Goal: Communication & Community: Connect with others

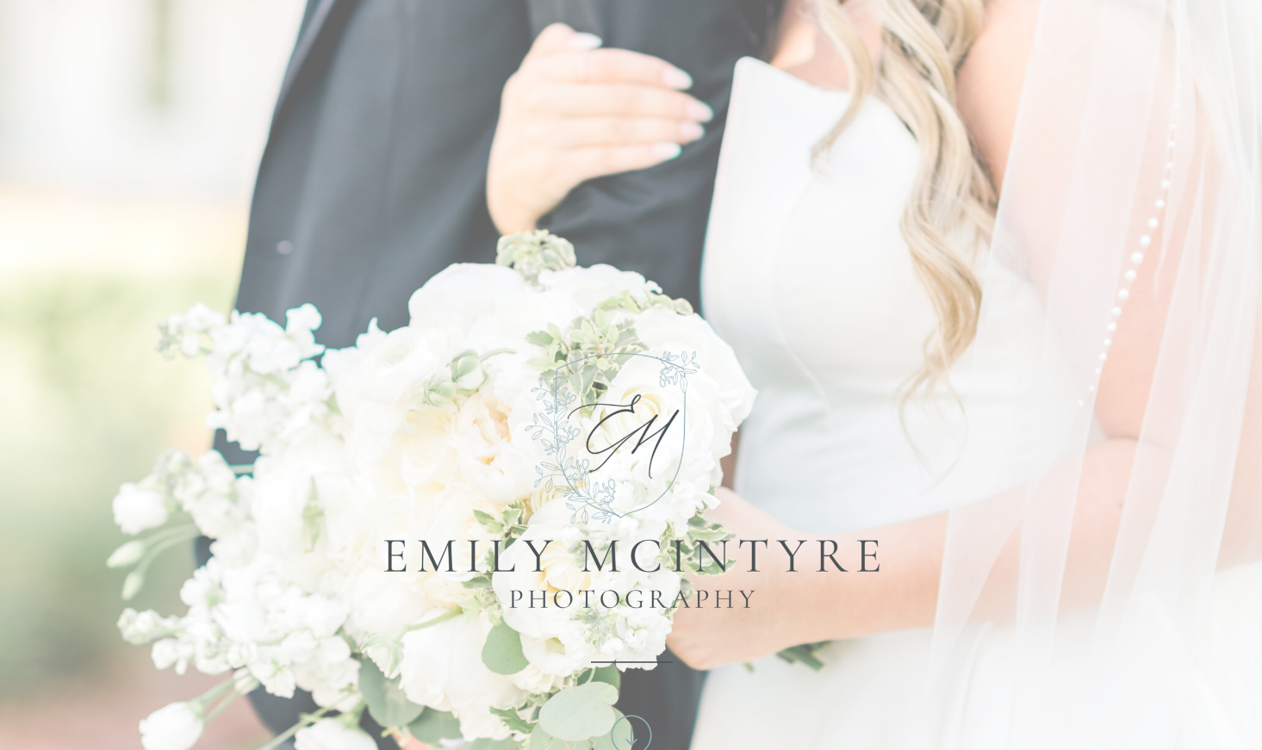
scroll to position [580, 0]
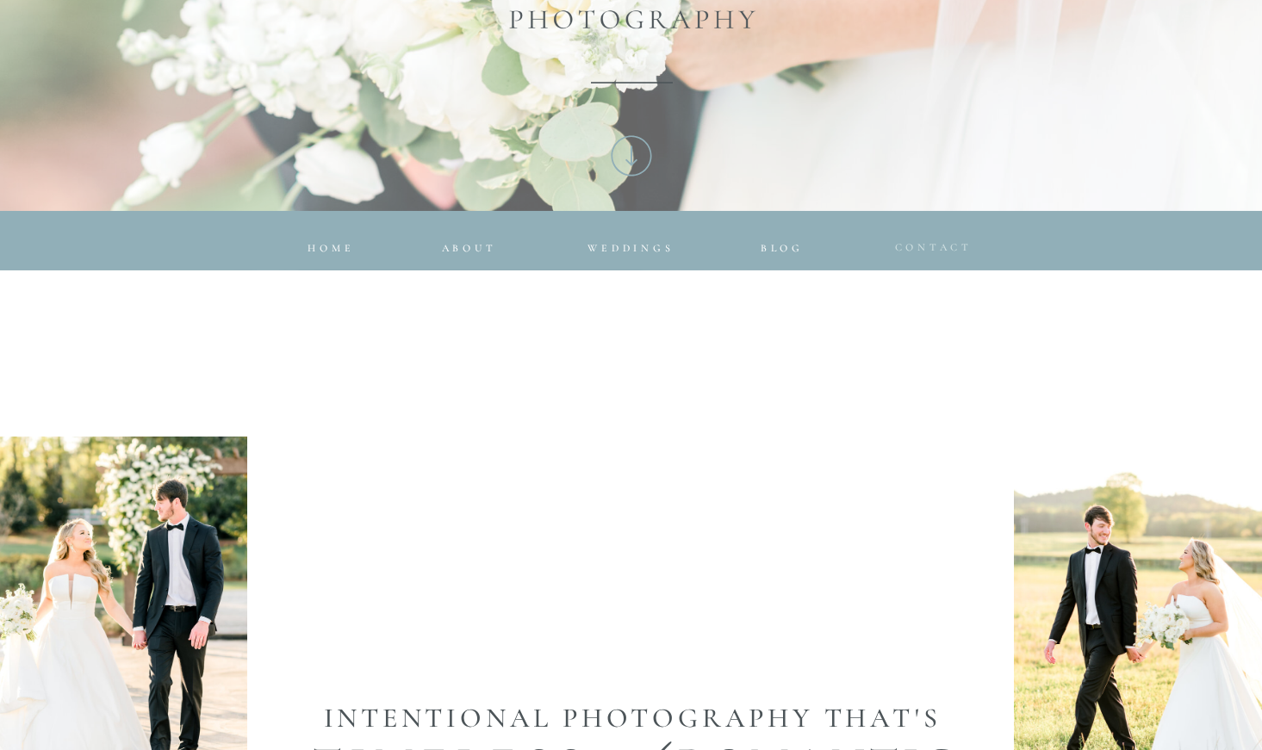
click at [935, 245] on span "CONTACT" at bounding box center [934, 247] width 78 height 12
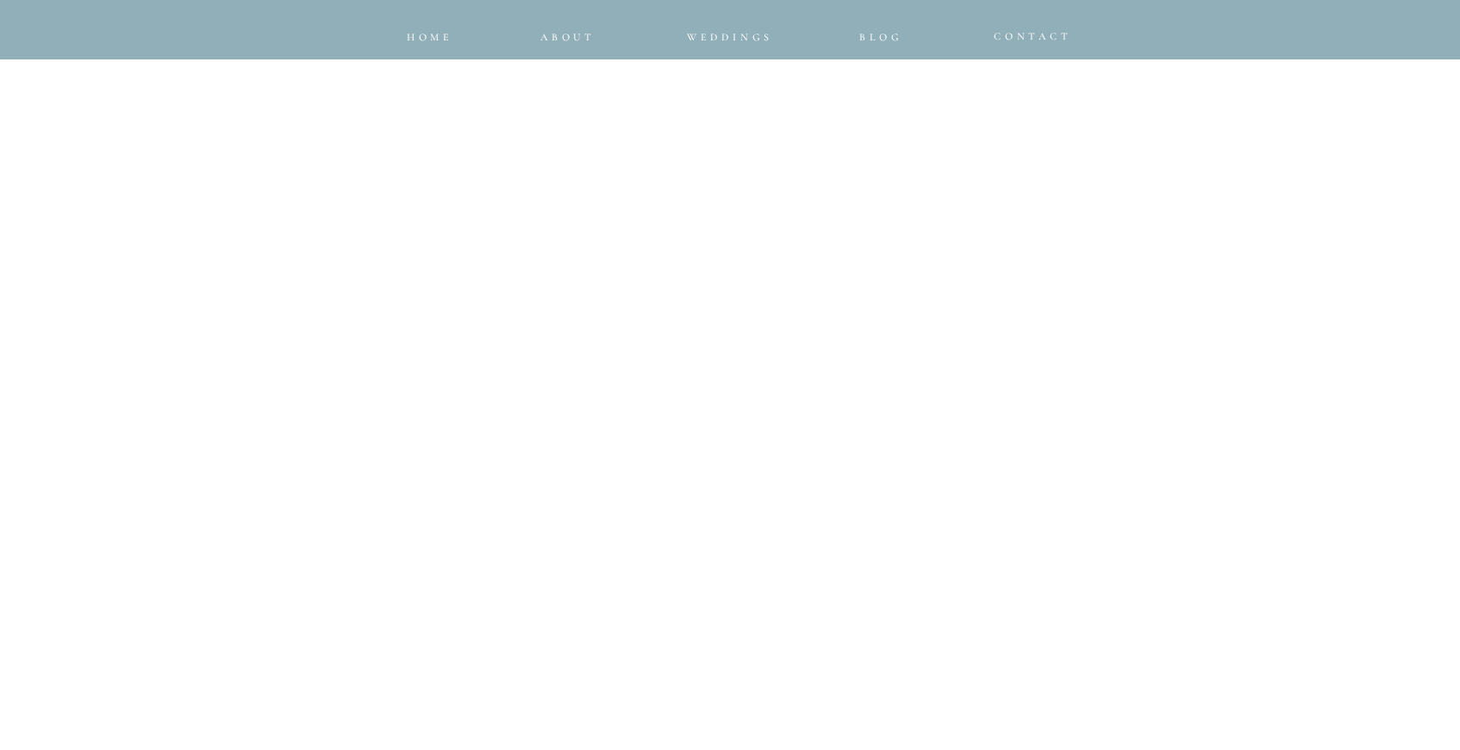
scroll to position [956, 0]
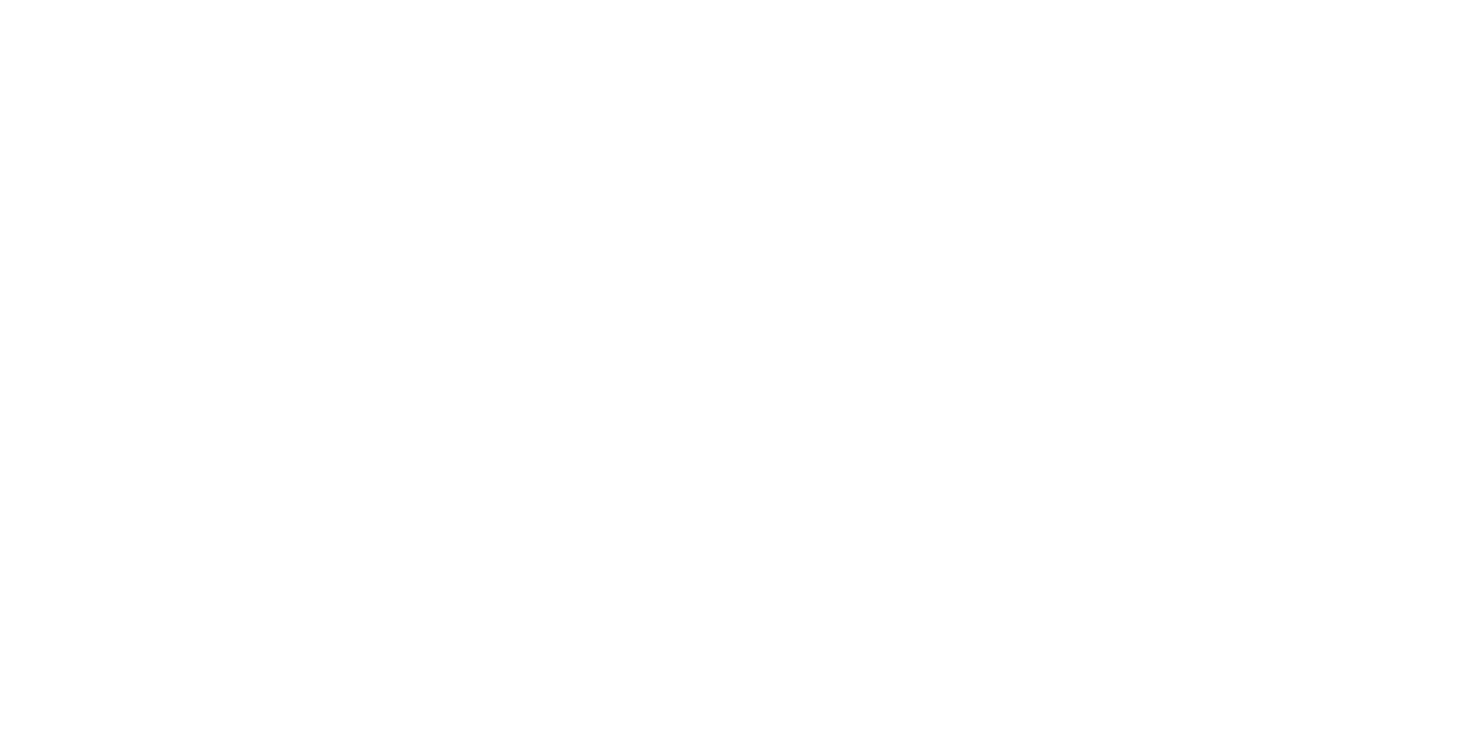
scroll to position [1551, 0]
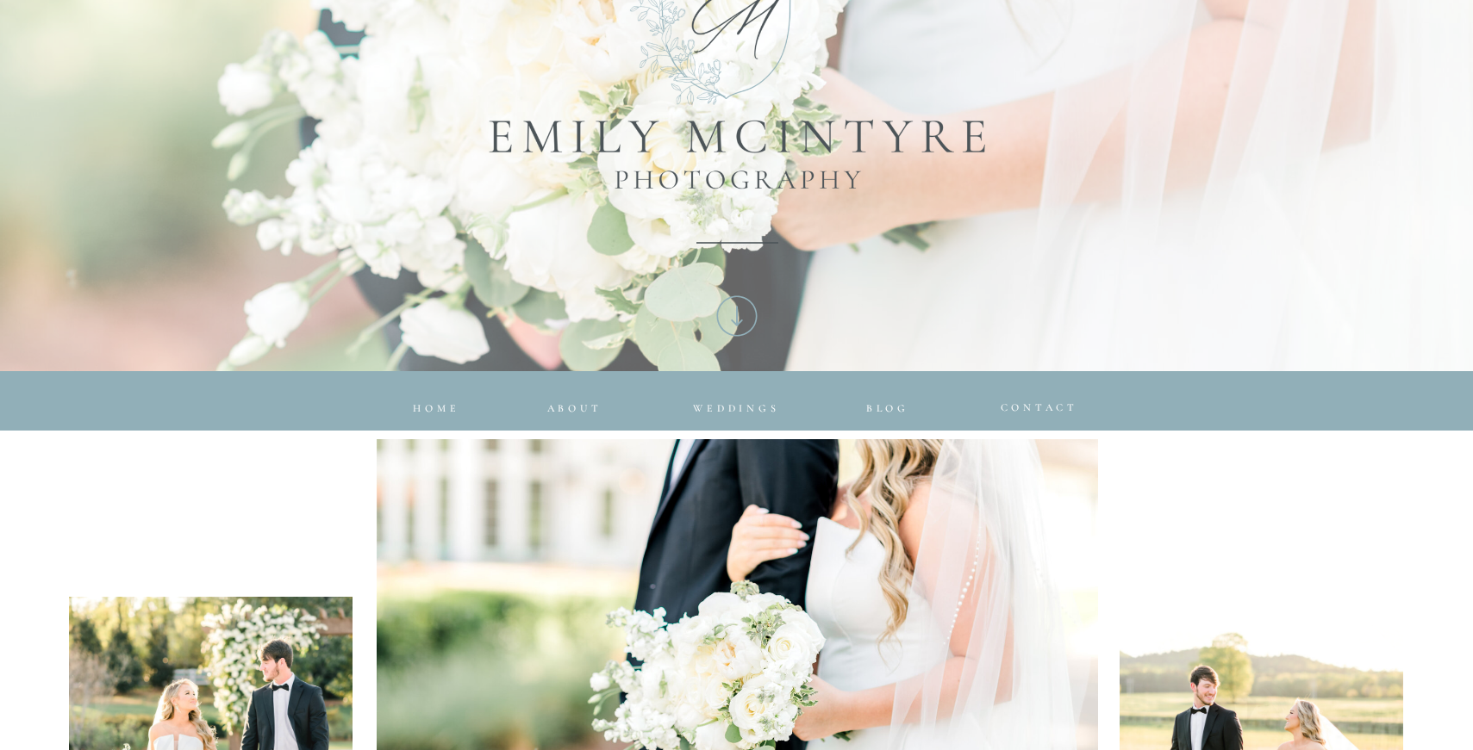
scroll to position [731, 0]
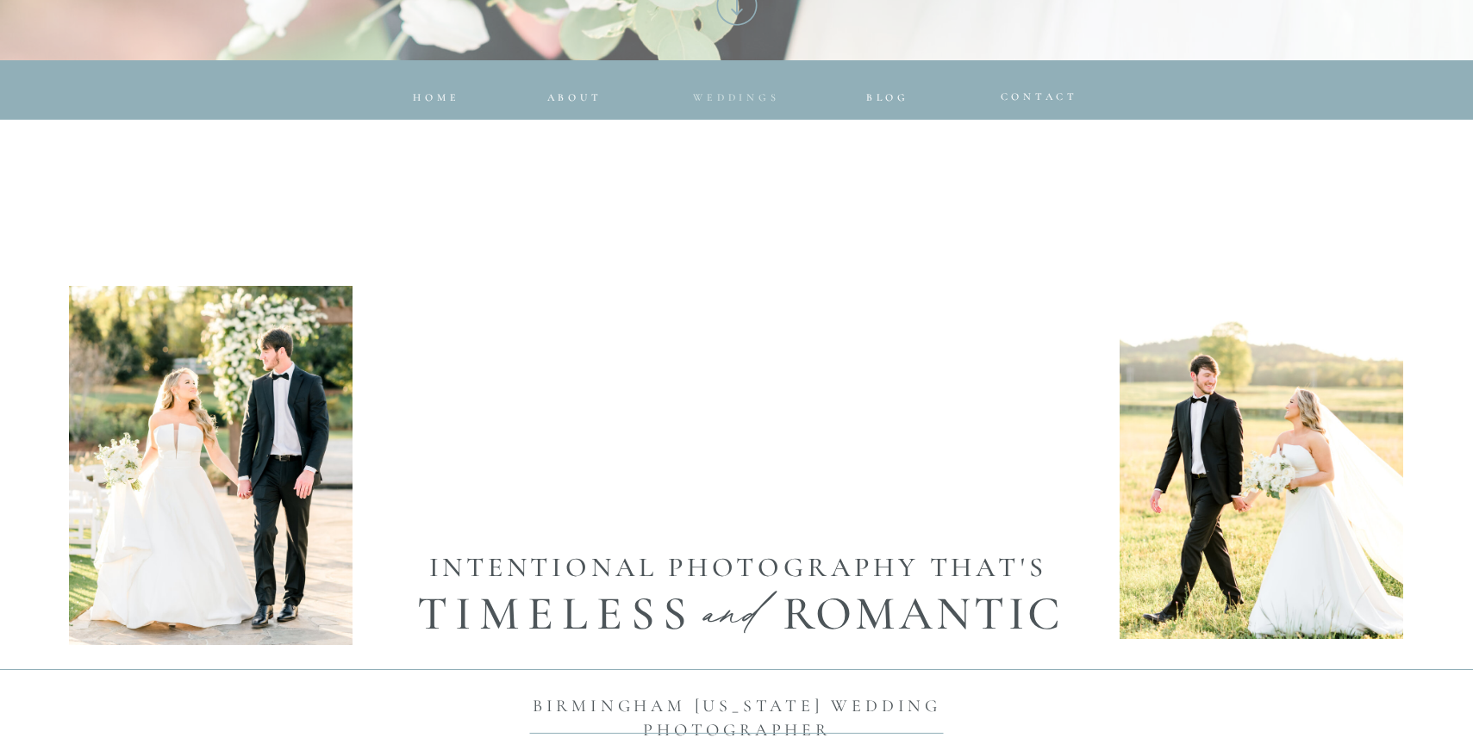
click at [738, 103] on span "Weddings" at bounding box center [736, 97] width 86 height 12
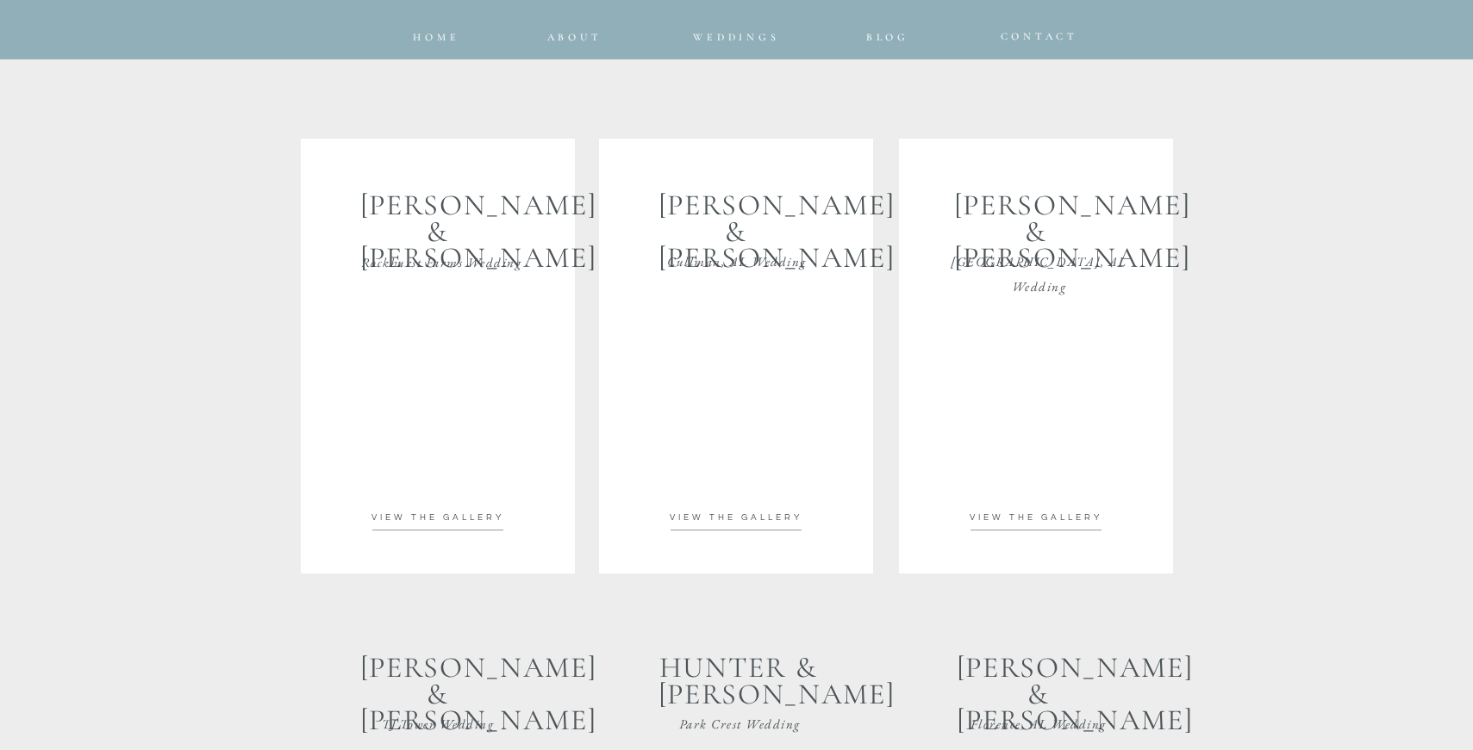
scroll to position [3050, 0]
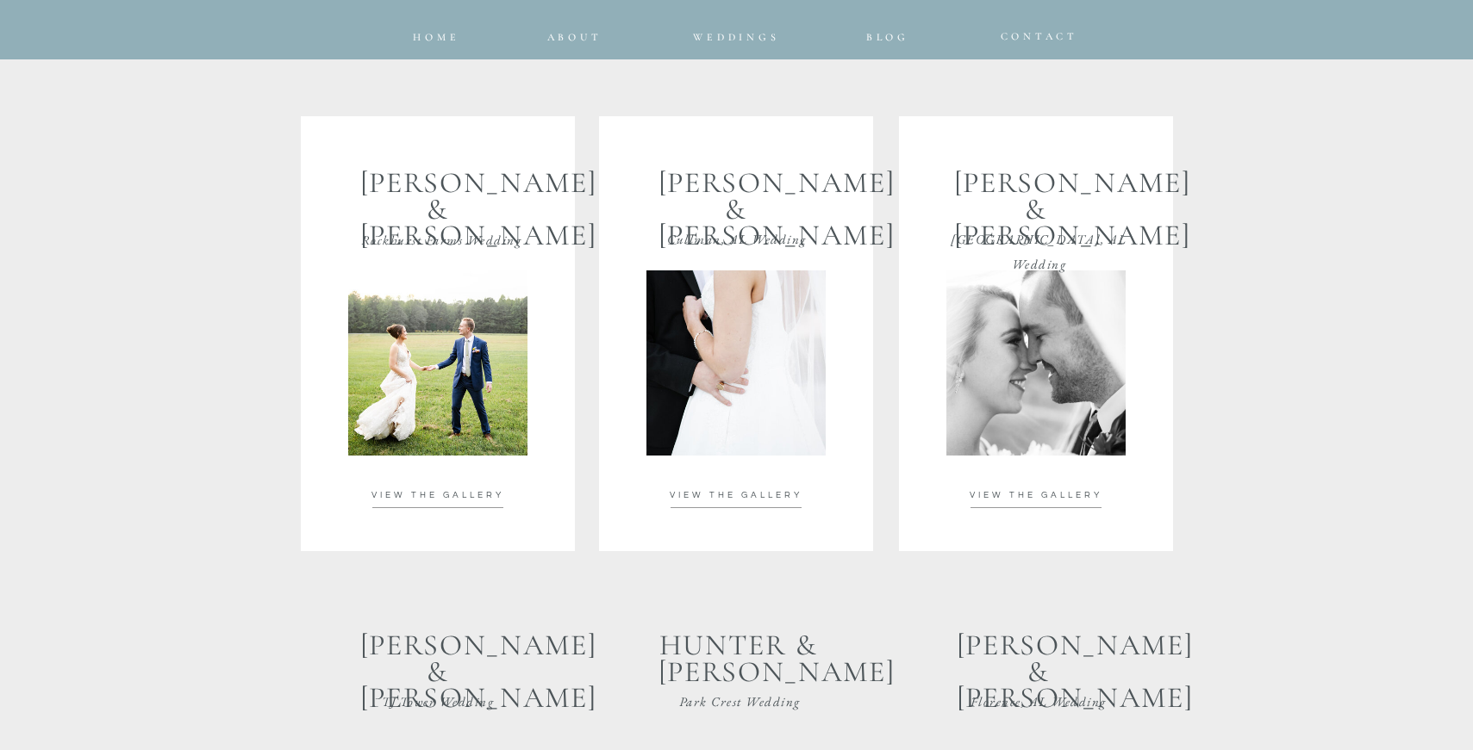
click at [447, 410] on div at bounding box center [437, 363] width 179 height 185
click at [741, 503] on div at bounding box center [736, 333] width 274 height 435
click at [720, 483] on div at bounding box center [736, 333] width 274 height 435
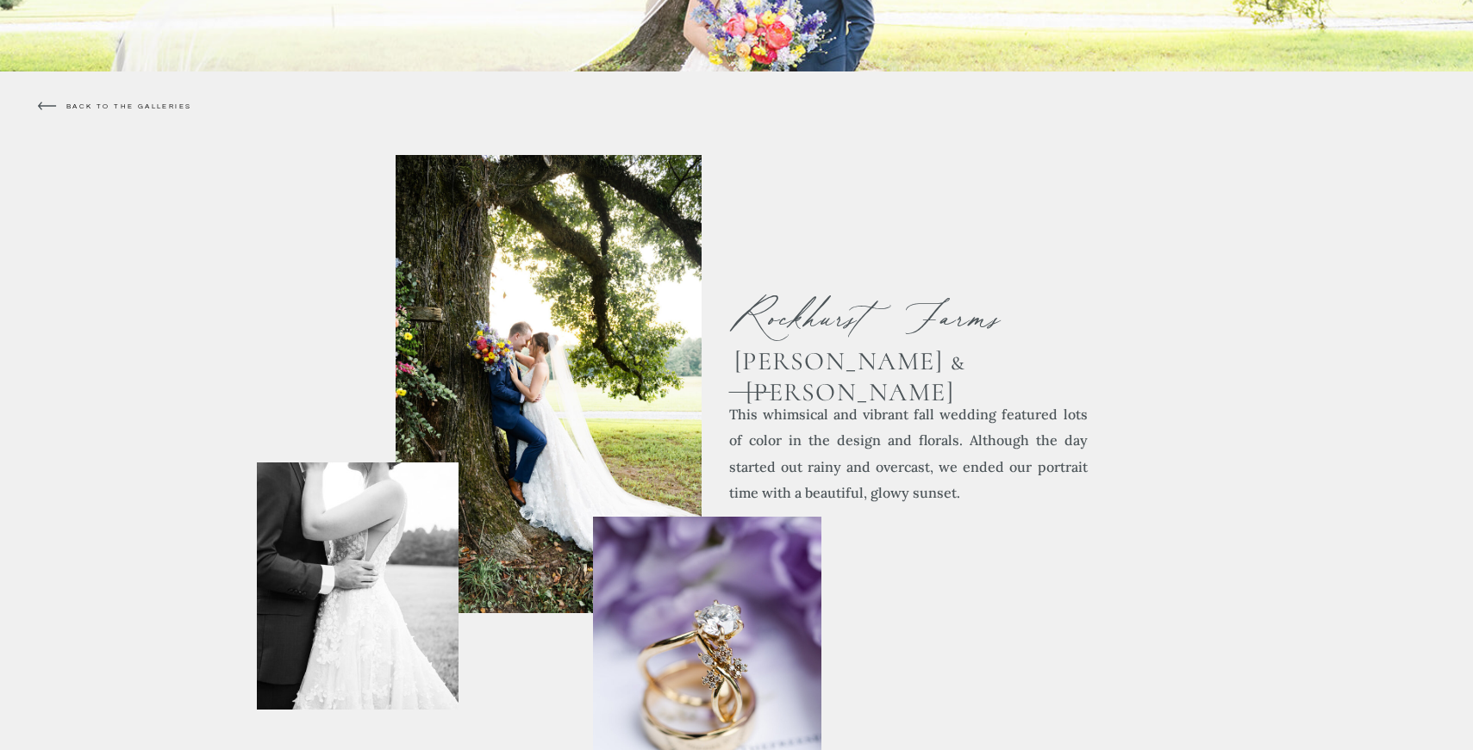
scroll to position [660, 0]
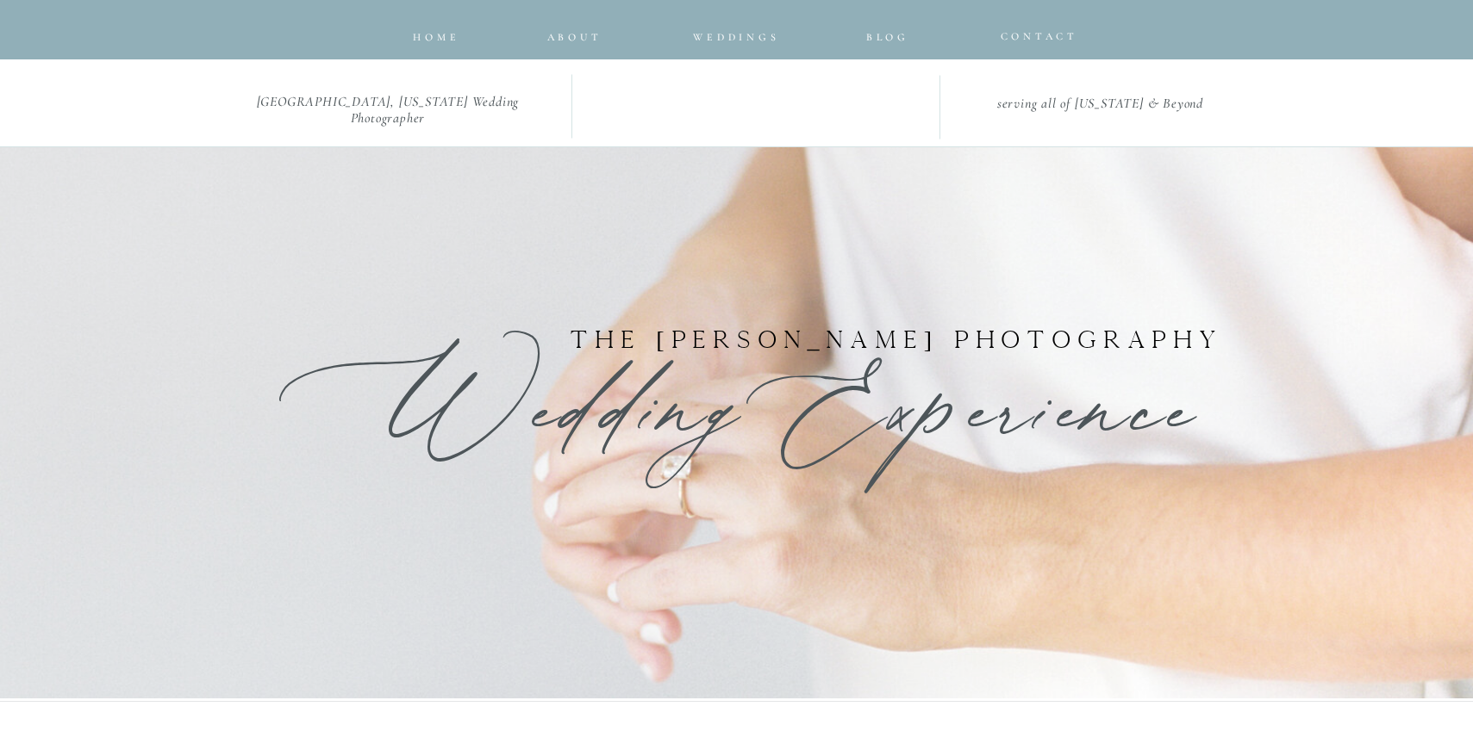
scroll to position [3050, 0]
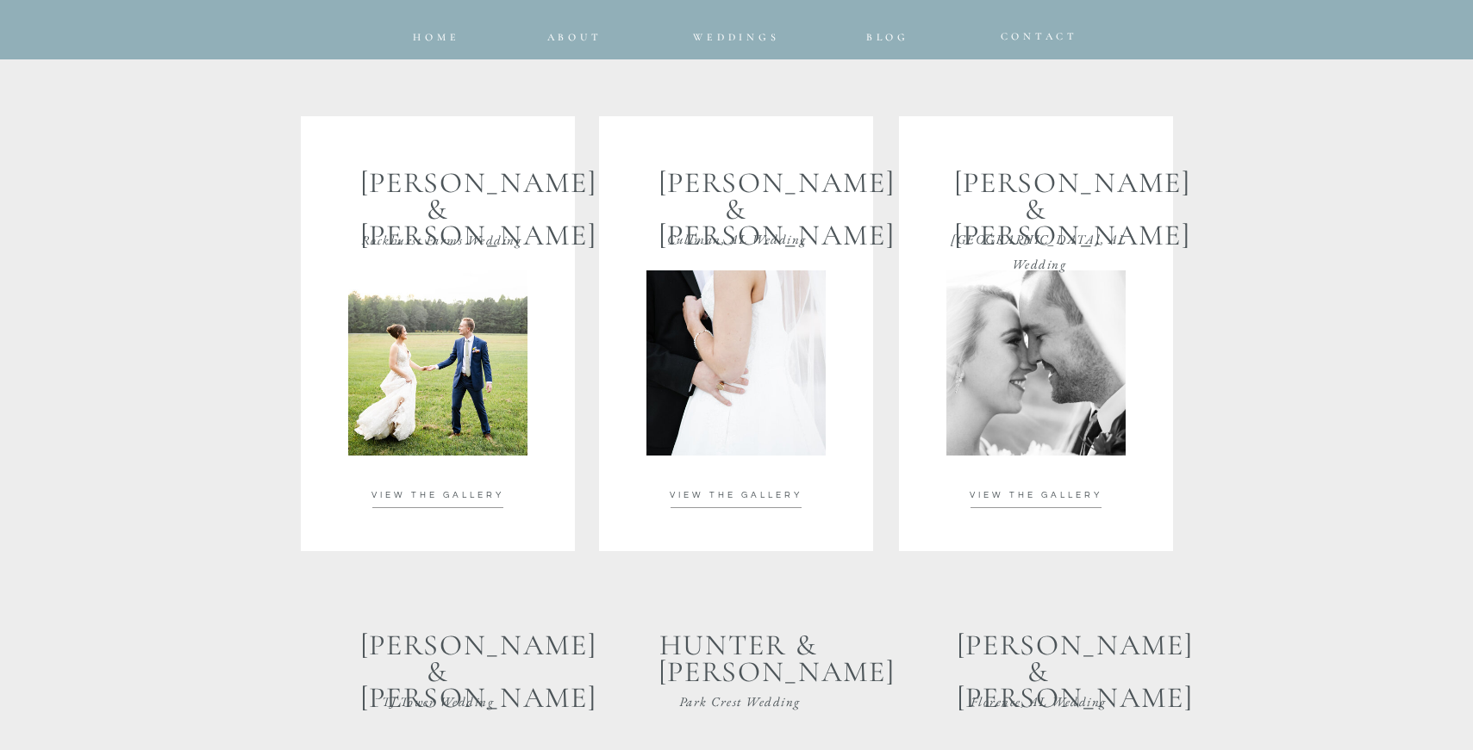
click at [1083, 352] on div at bounding box center [1035, 363] width 179 height 185
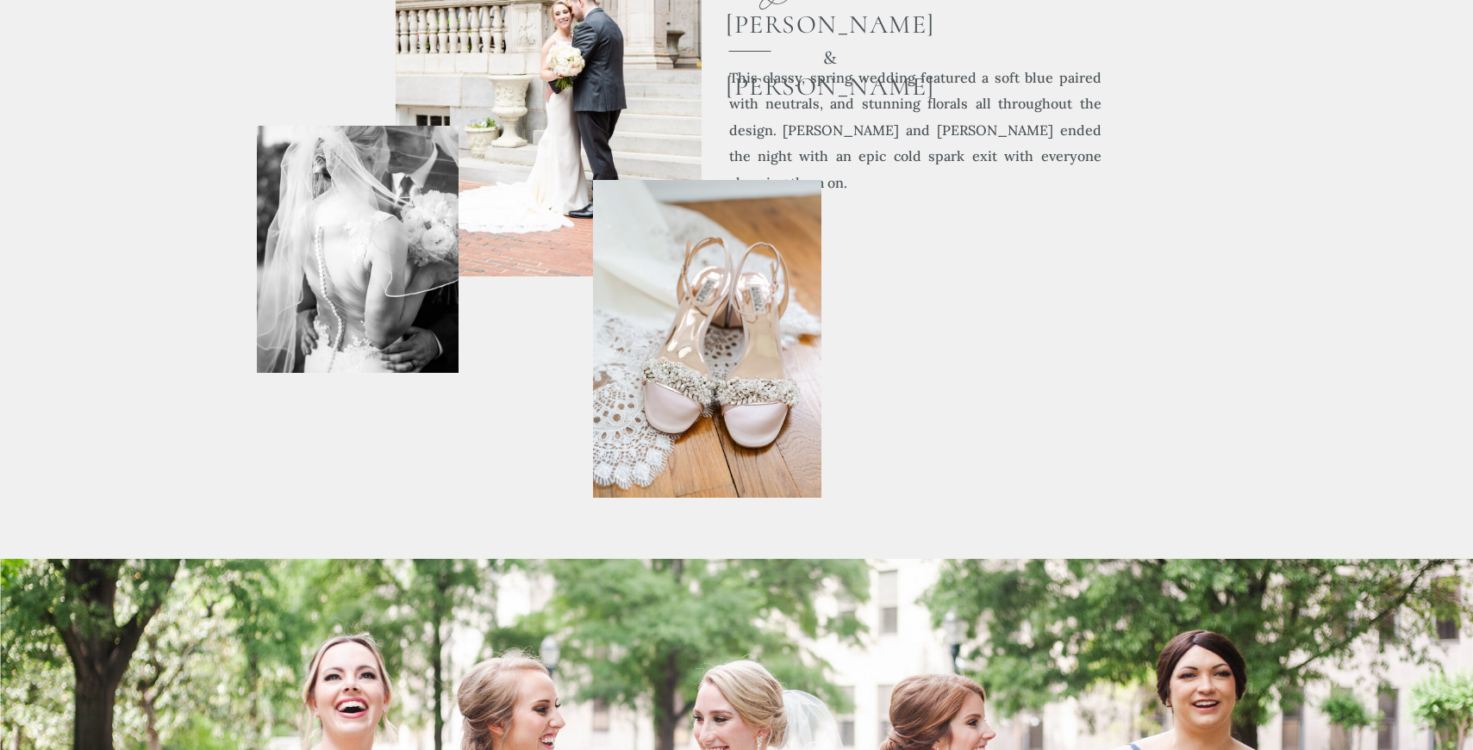
scroll to position [722, 0]
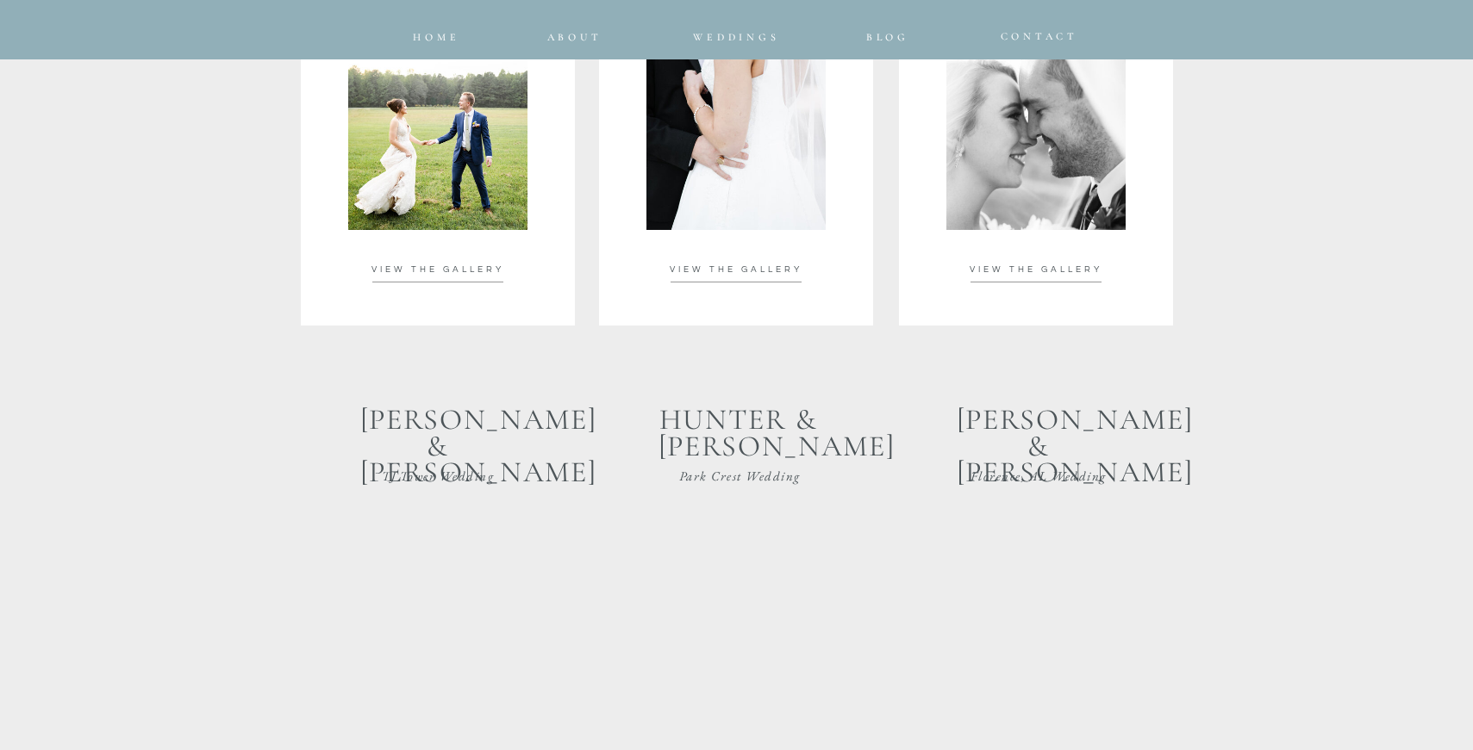
scroll to position [3622, 0]
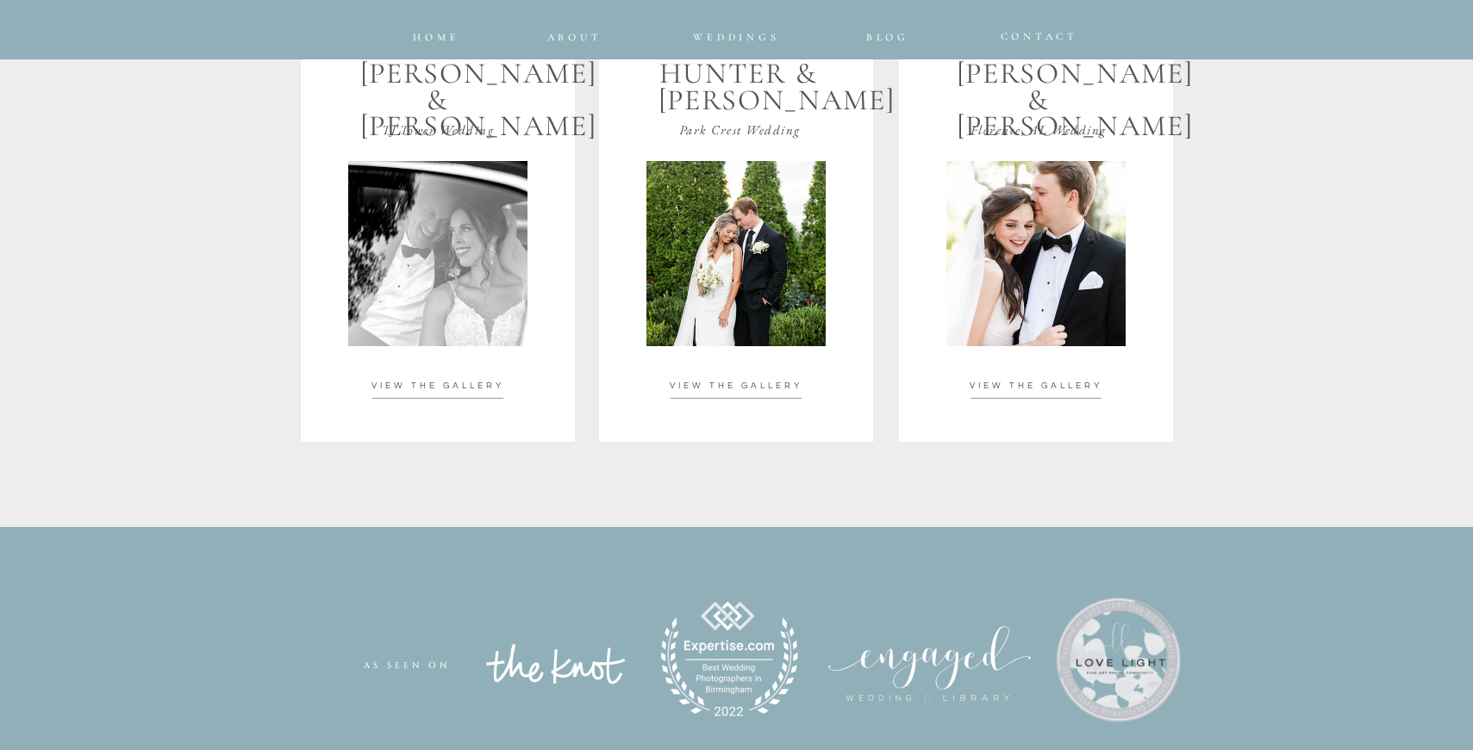
click at [1075, 278] on div at bounding box center [1035, 253] width 179 height 185
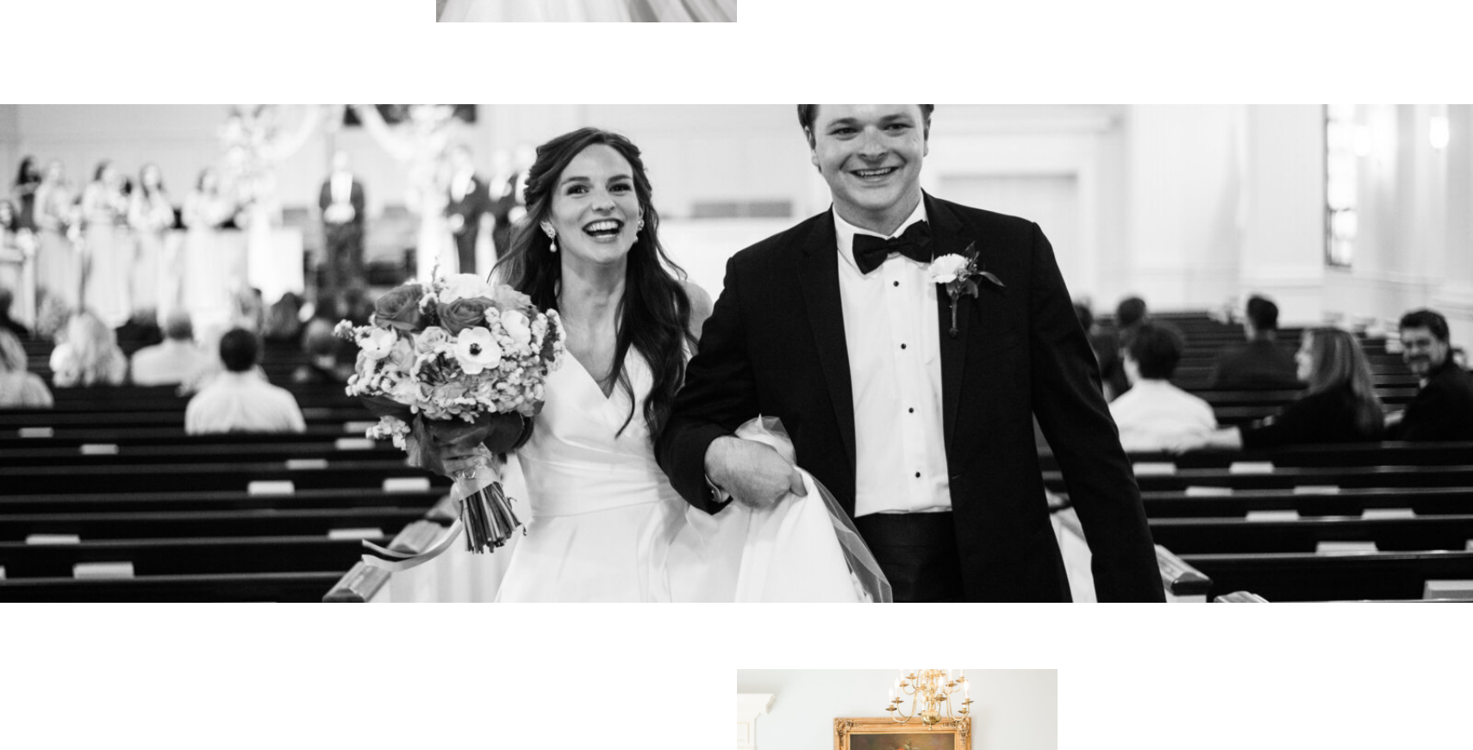
scroll to position [2955, 0]
